Goal: Transaction & Acquisition: Download file/media

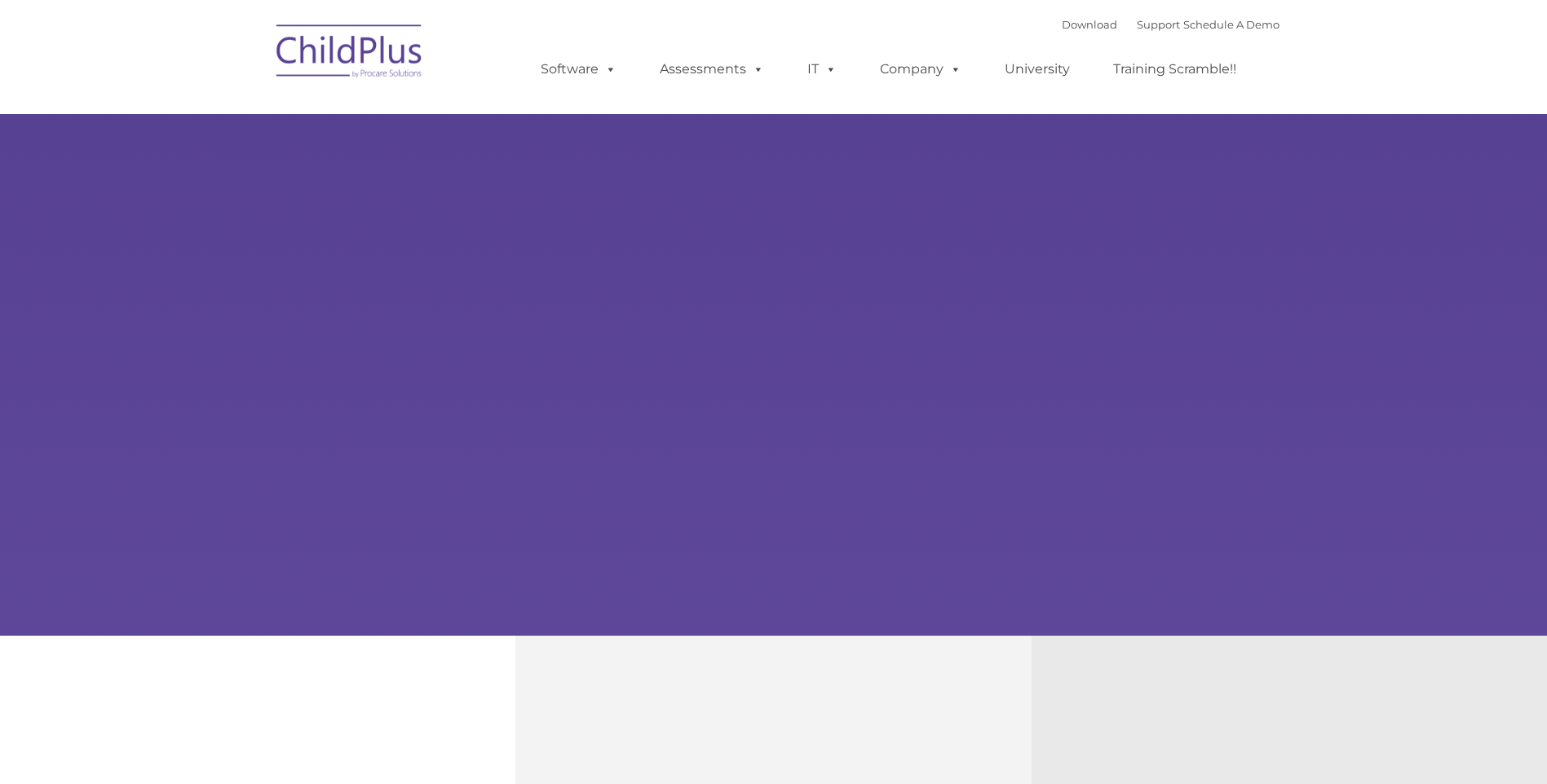
type input ""
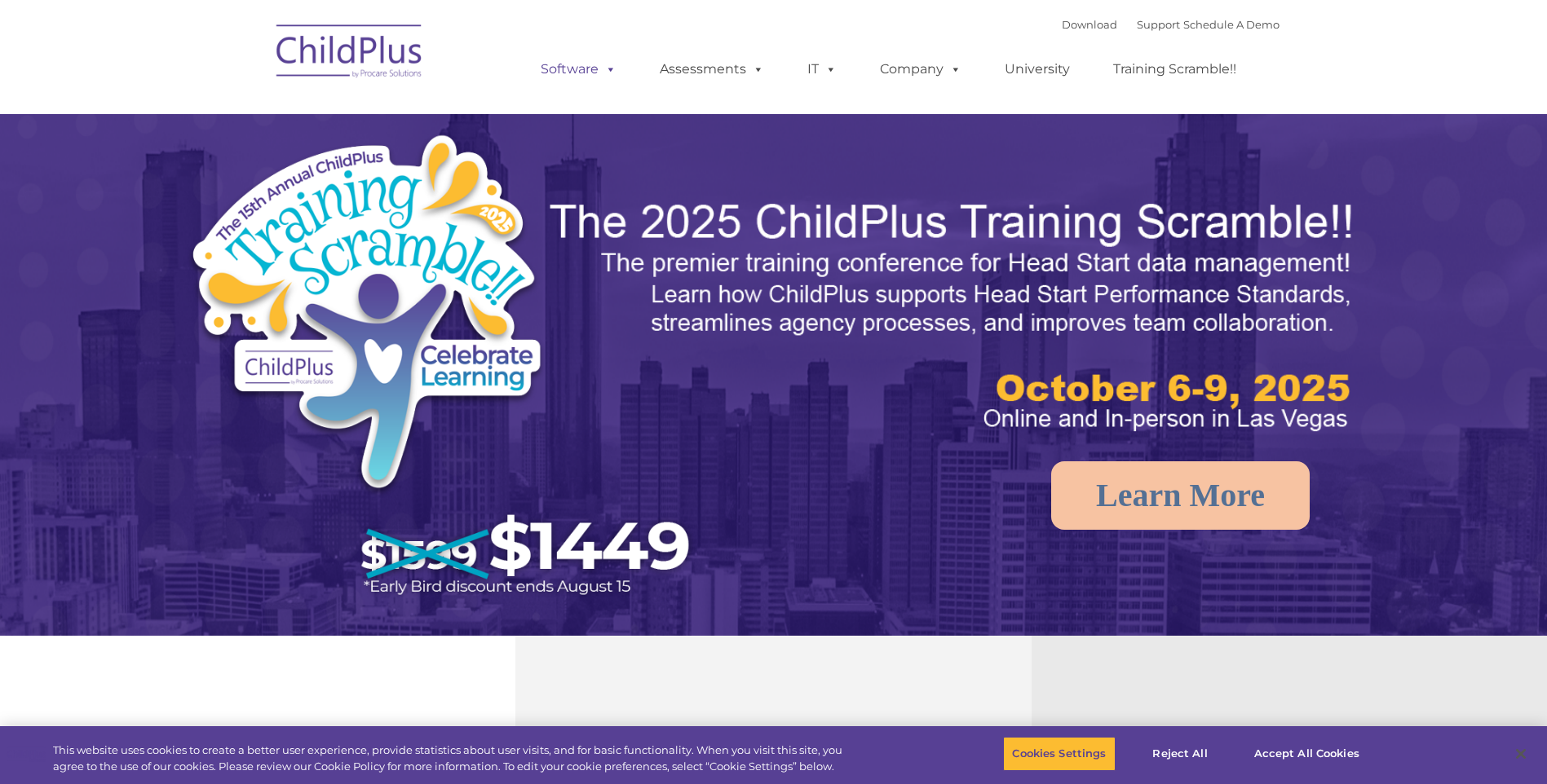
select select "MEDIUM"
click at [1062, 27] on link "Download" at bounding box center [1090, 25] width 55 height 13
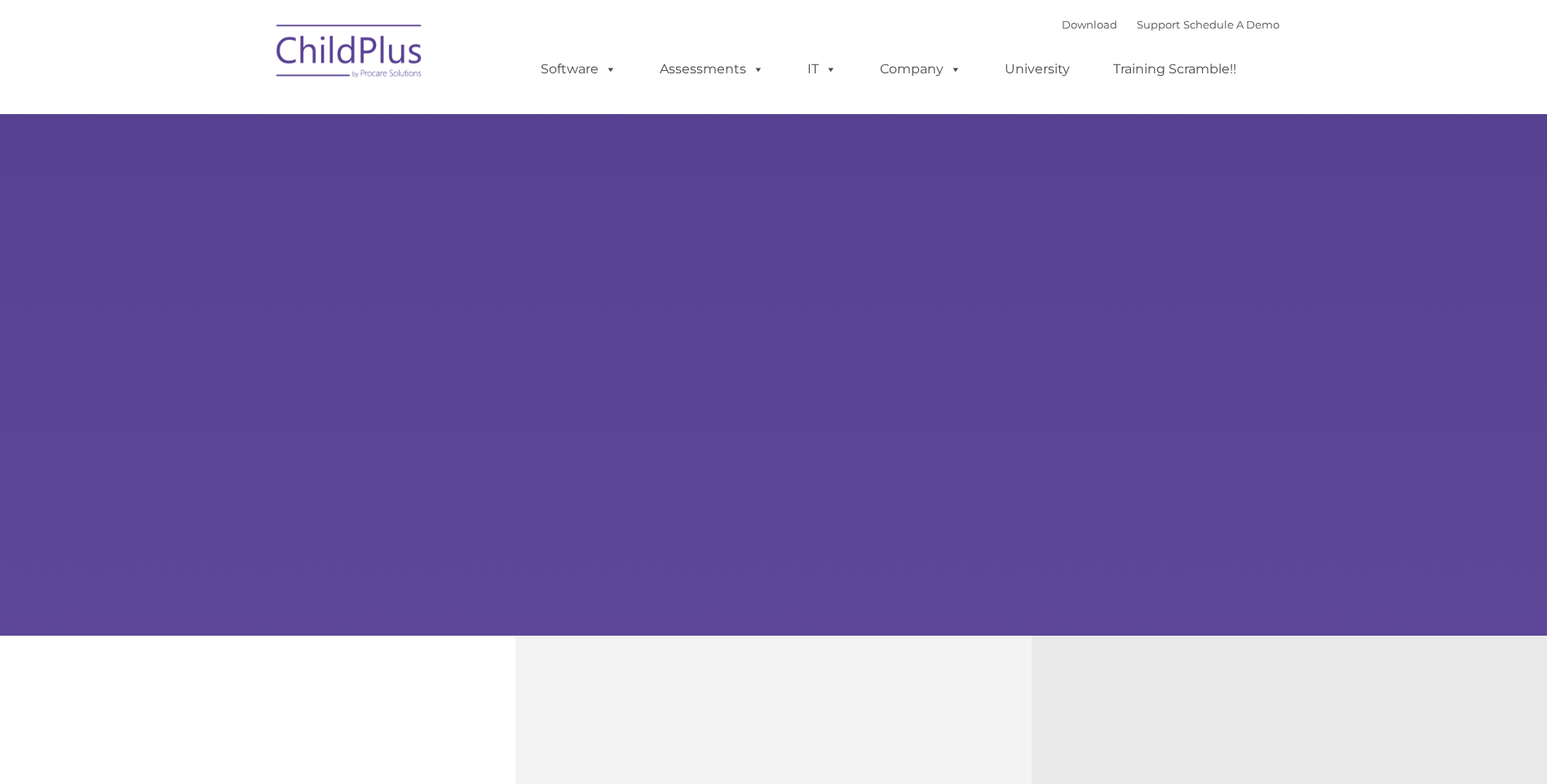
type input ""
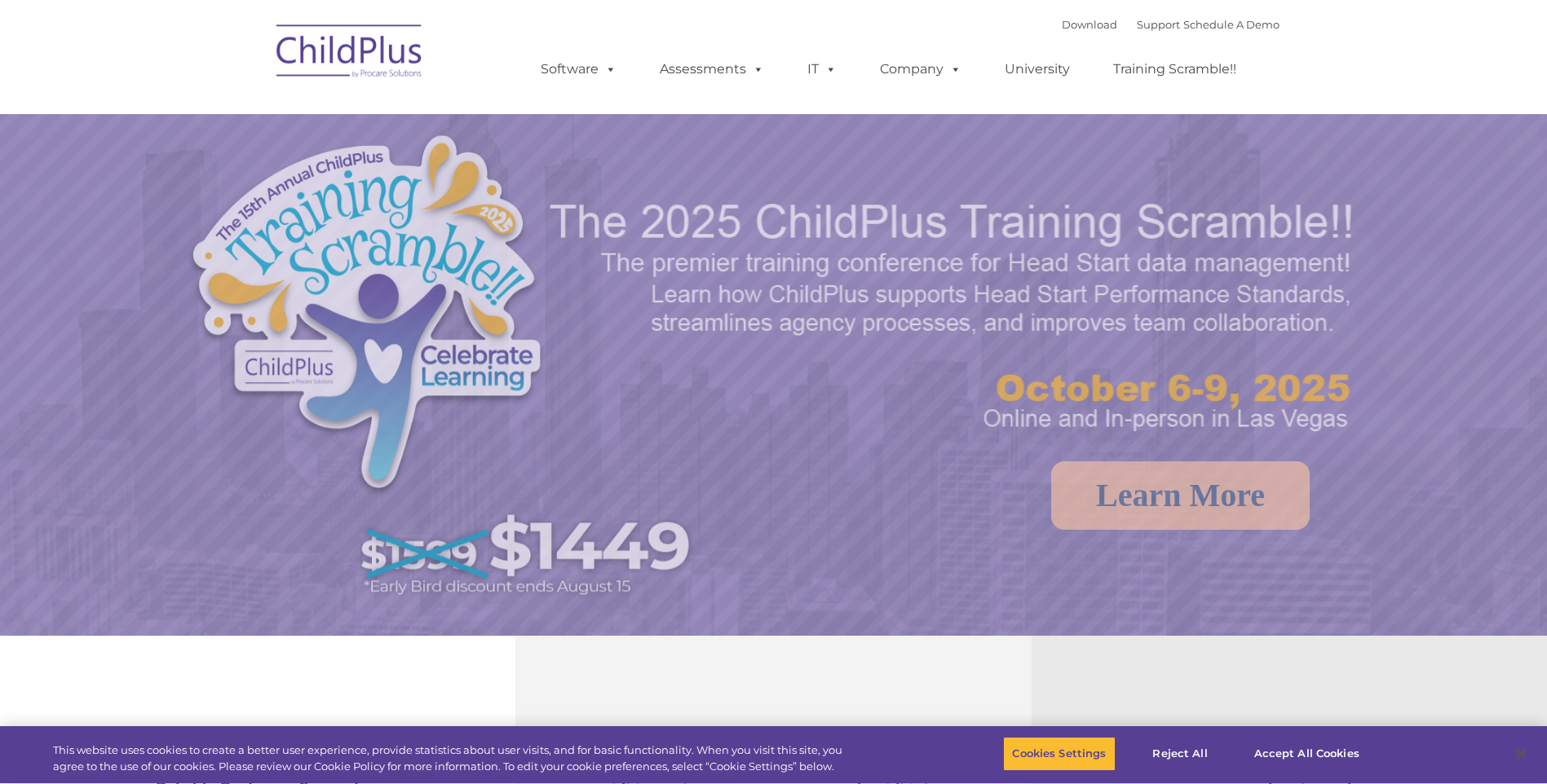
select select "MEDIUM"
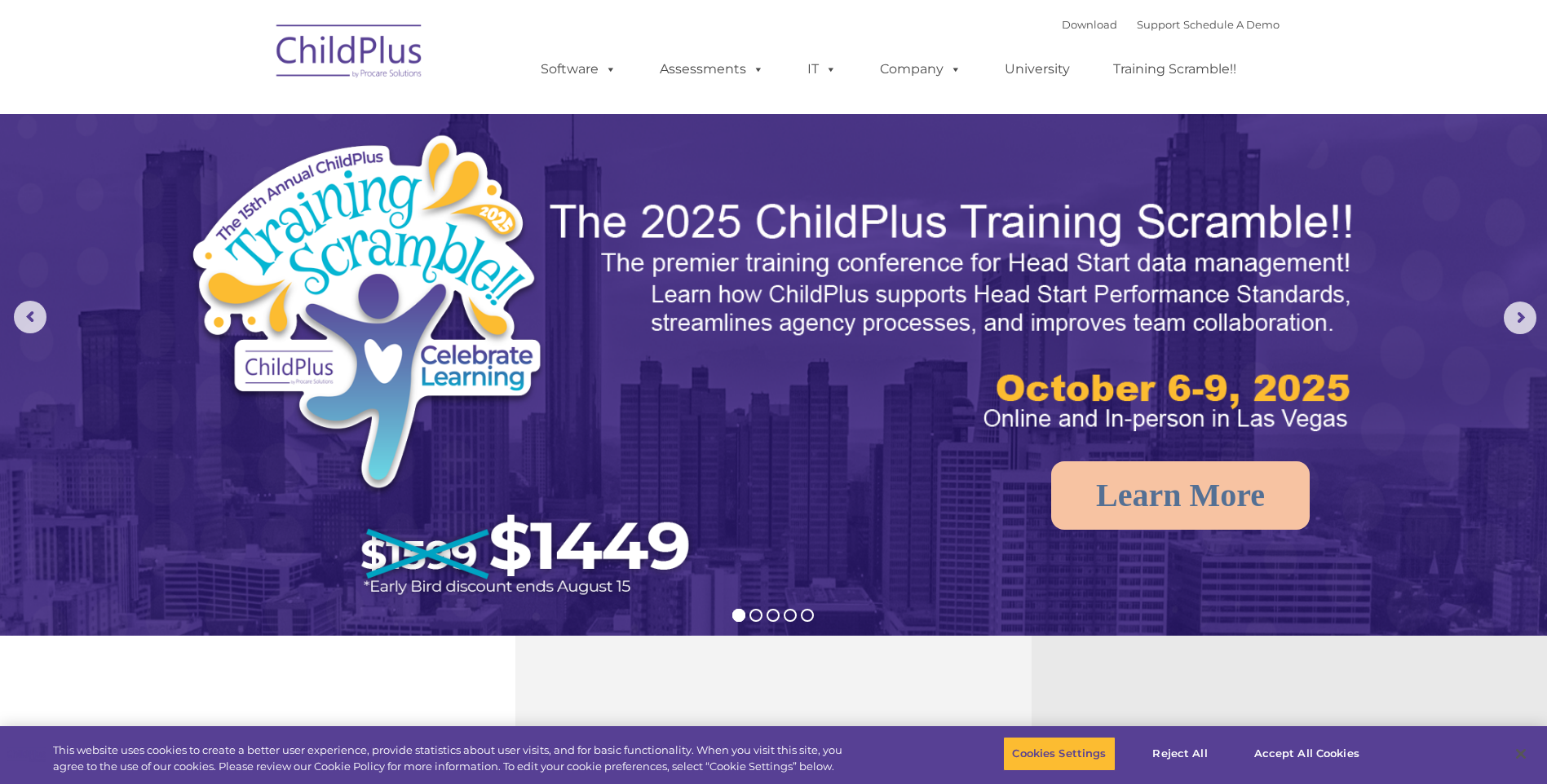
click at [1063, 17] on div "Download Support | Schedule A Demo " at bounding box center [1171, 25] width 218 height 25
click at [1063, 24] on link "Download" at bounding box center [1090, 25] width 55 height 13
